Goal: Task Accomplishment & Management: Manage account settings

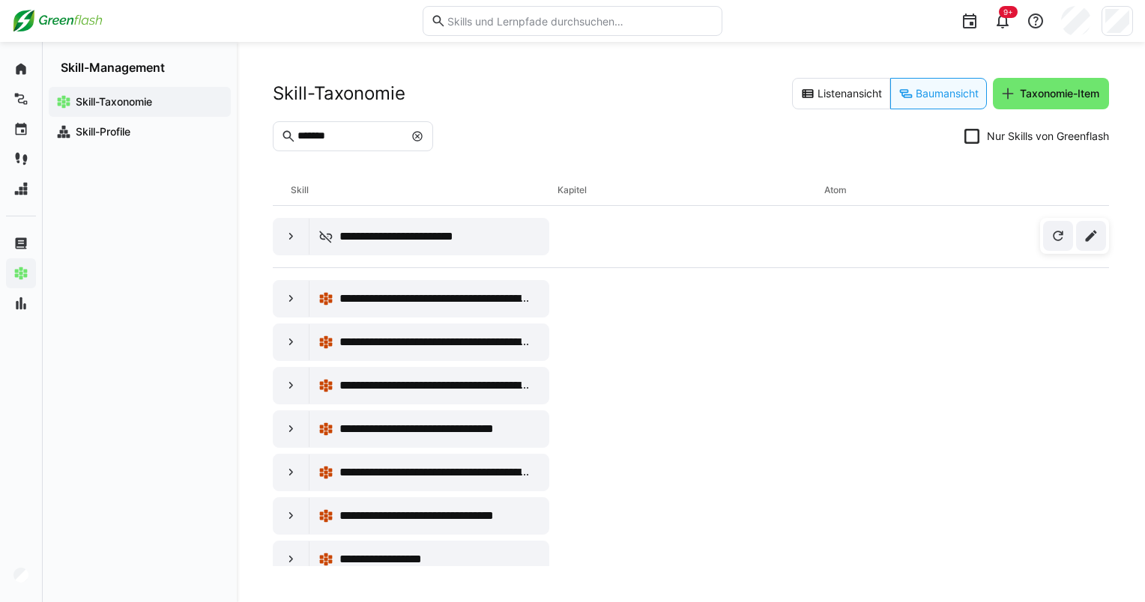
drag, startPoint x: 0, startPoint y: 0, endPoint x: 45, endPoint y: 26, distance: 52.0
click at [45, 26] on img at bounding box center [57, 21] width 91 height 24
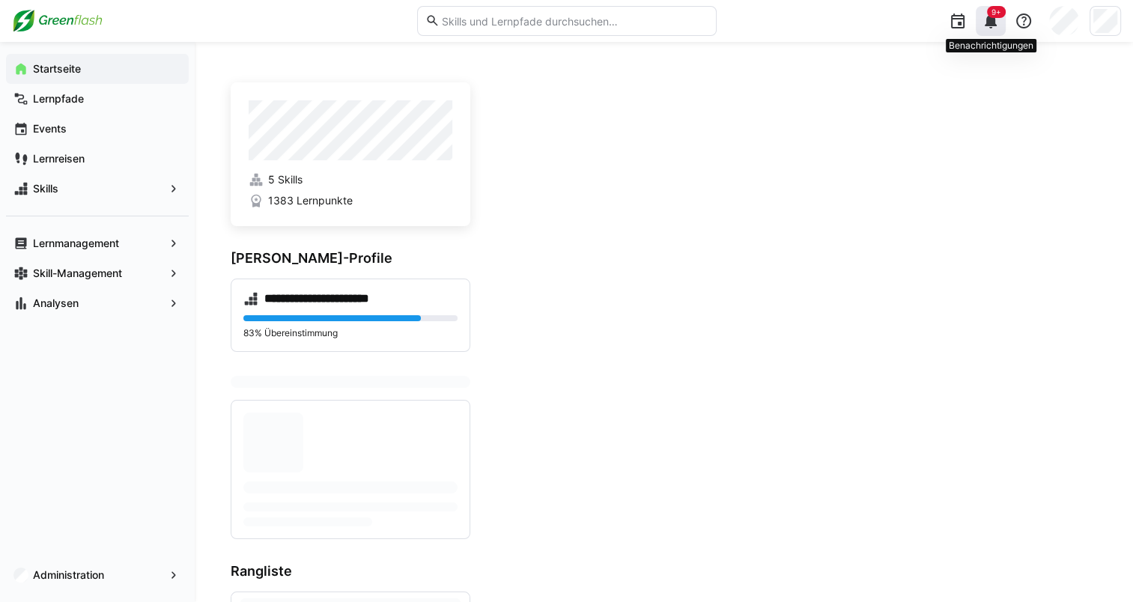
click at [993, 16] on span "9+" at bounding box center [997, 11] width 10 height 9
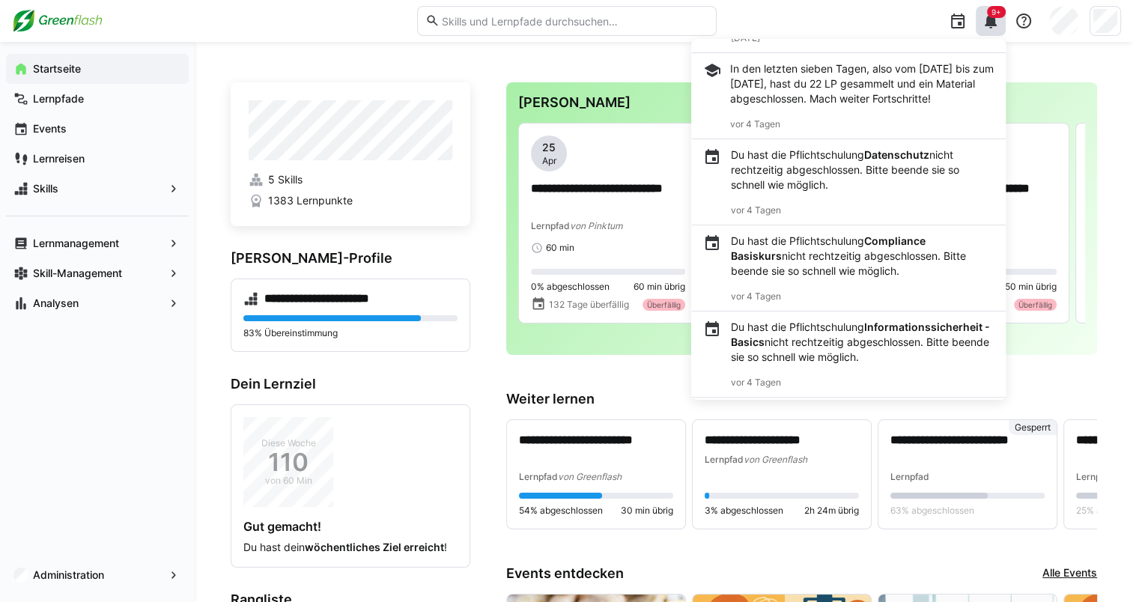
scroll to position [237, 0]
click at [267, 177] on link "5 Skills" at bounding box center [351, 179] width 204 height 15
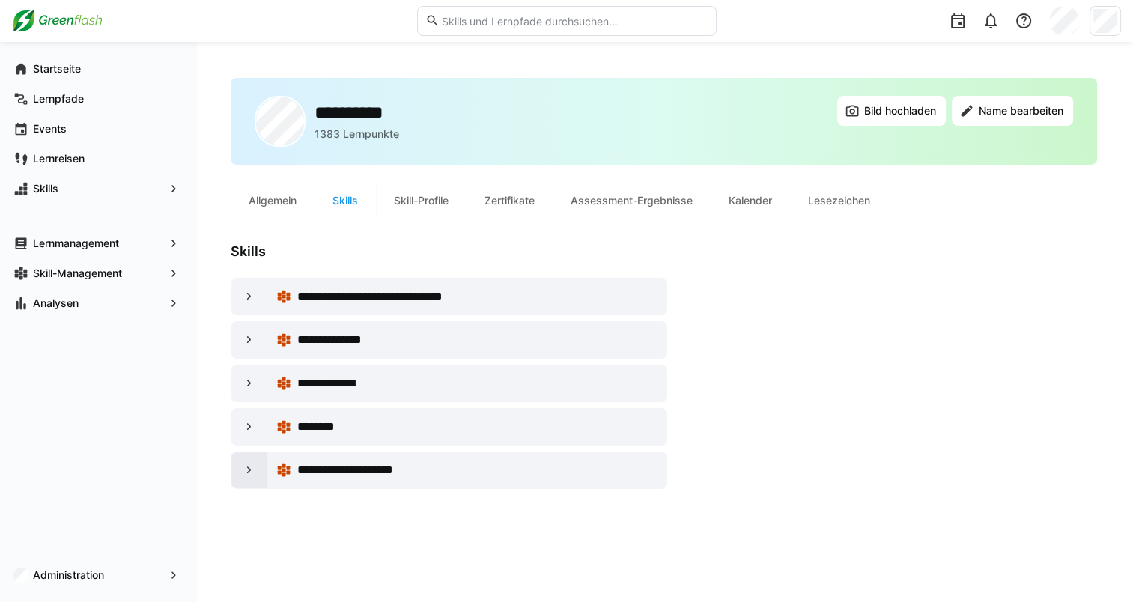
click at [249, 467] on eds-icon at bounding box center [249, 470] width 15 height 15
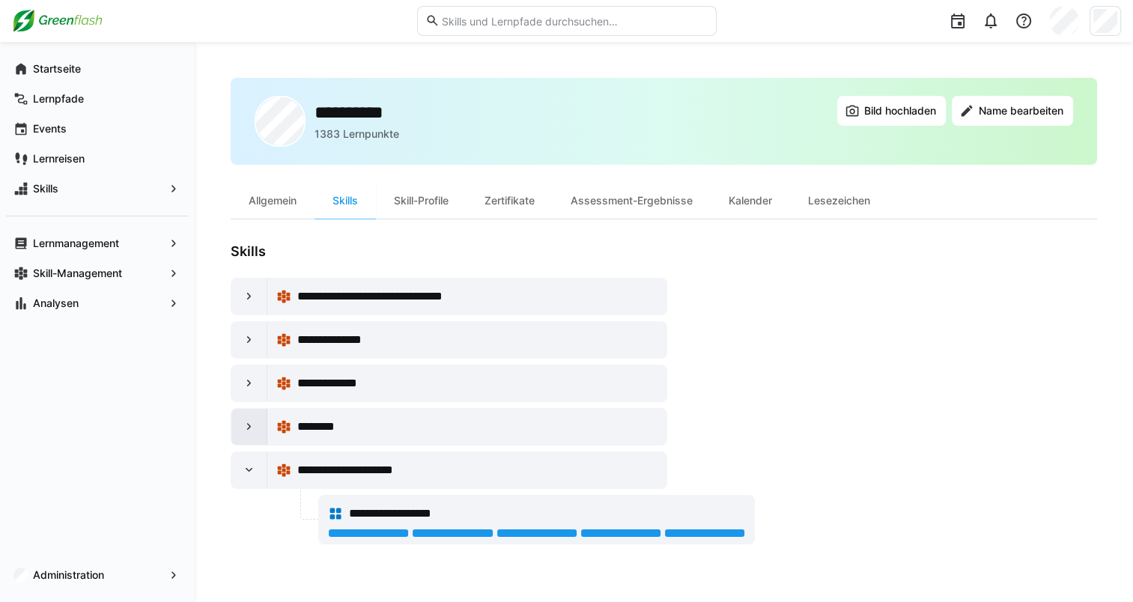
click at [258, 424] on div at bounding box center [249, 427] width 36 height 36
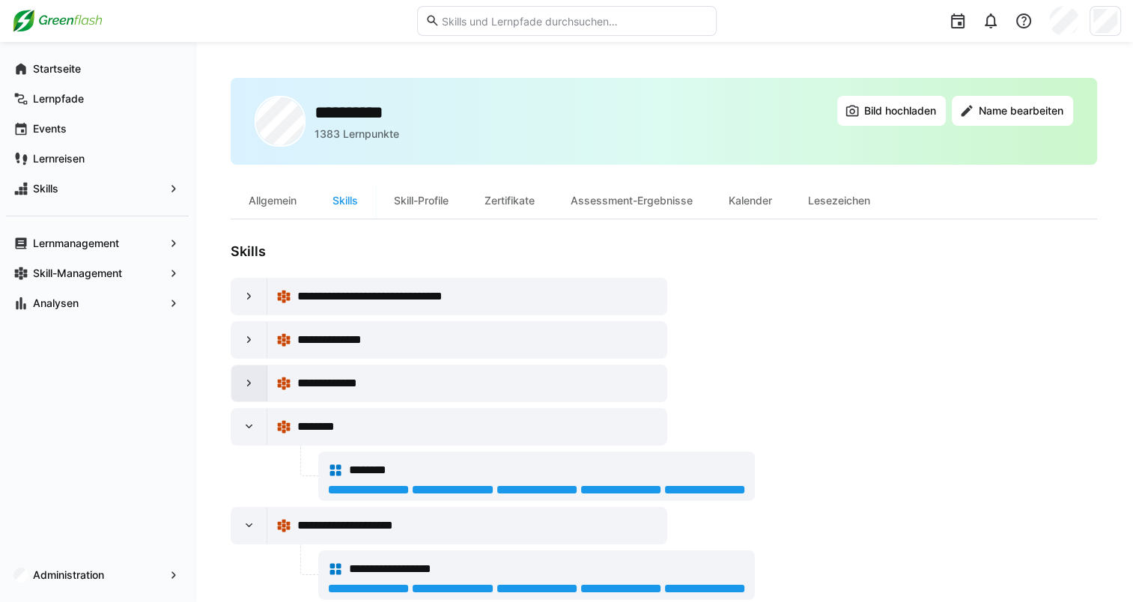
click at [244, 389] on div at bounding box center [249, 384] width 36 height 36
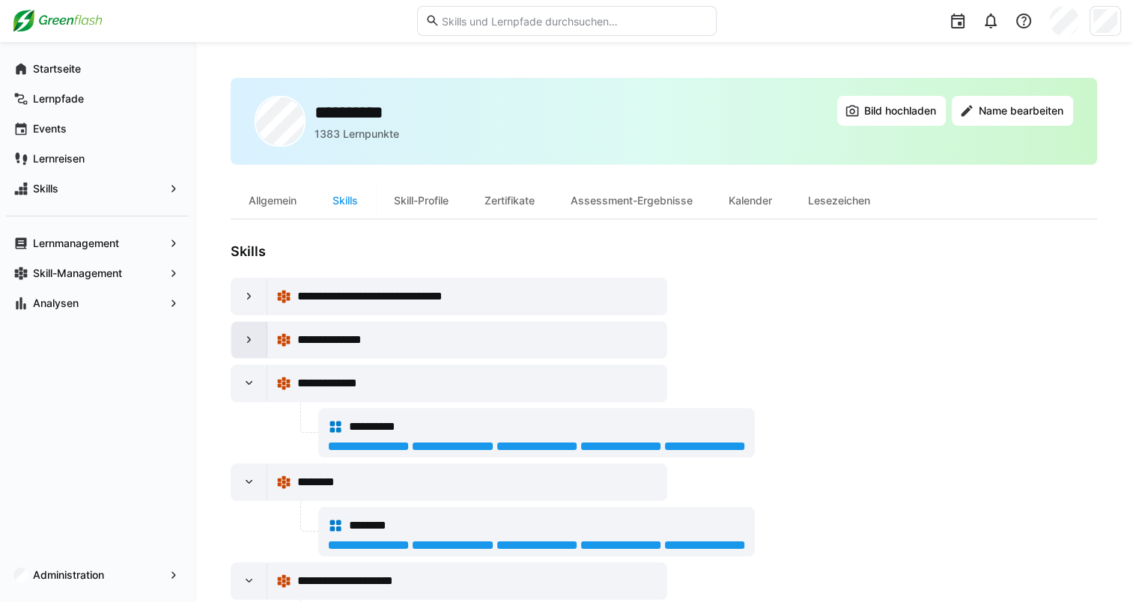
click at [259, 342] on div at bounding box center [249, 340] width 36 height 36
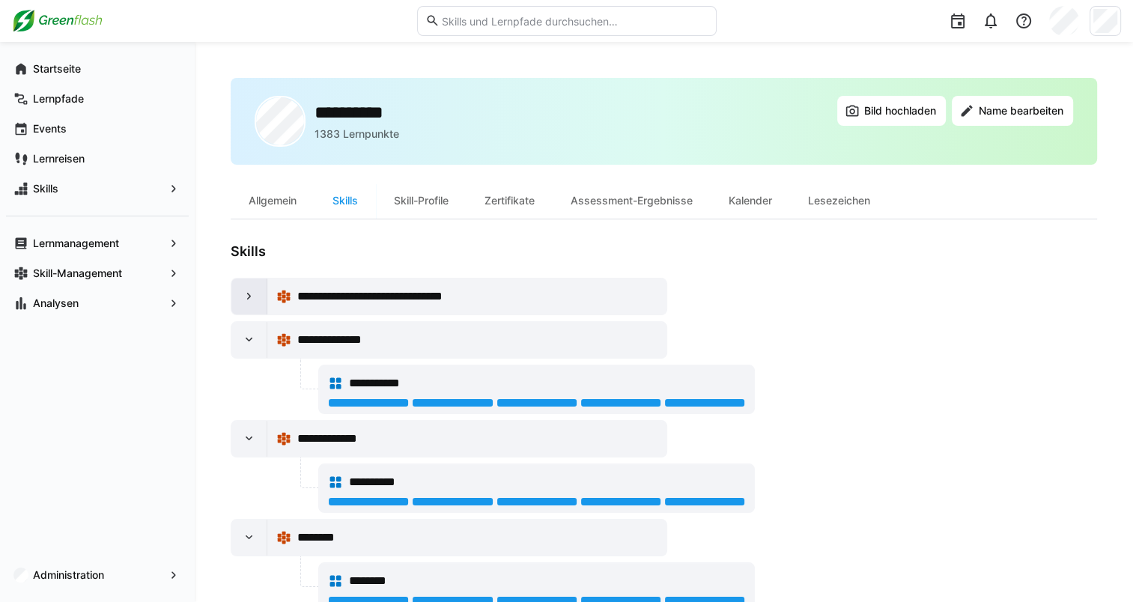
click at [250, 302] on eds-icon at bounding box center [249, 296] width 15 height 15
